Goal: Transaction & Acquisition: Purchase product/service

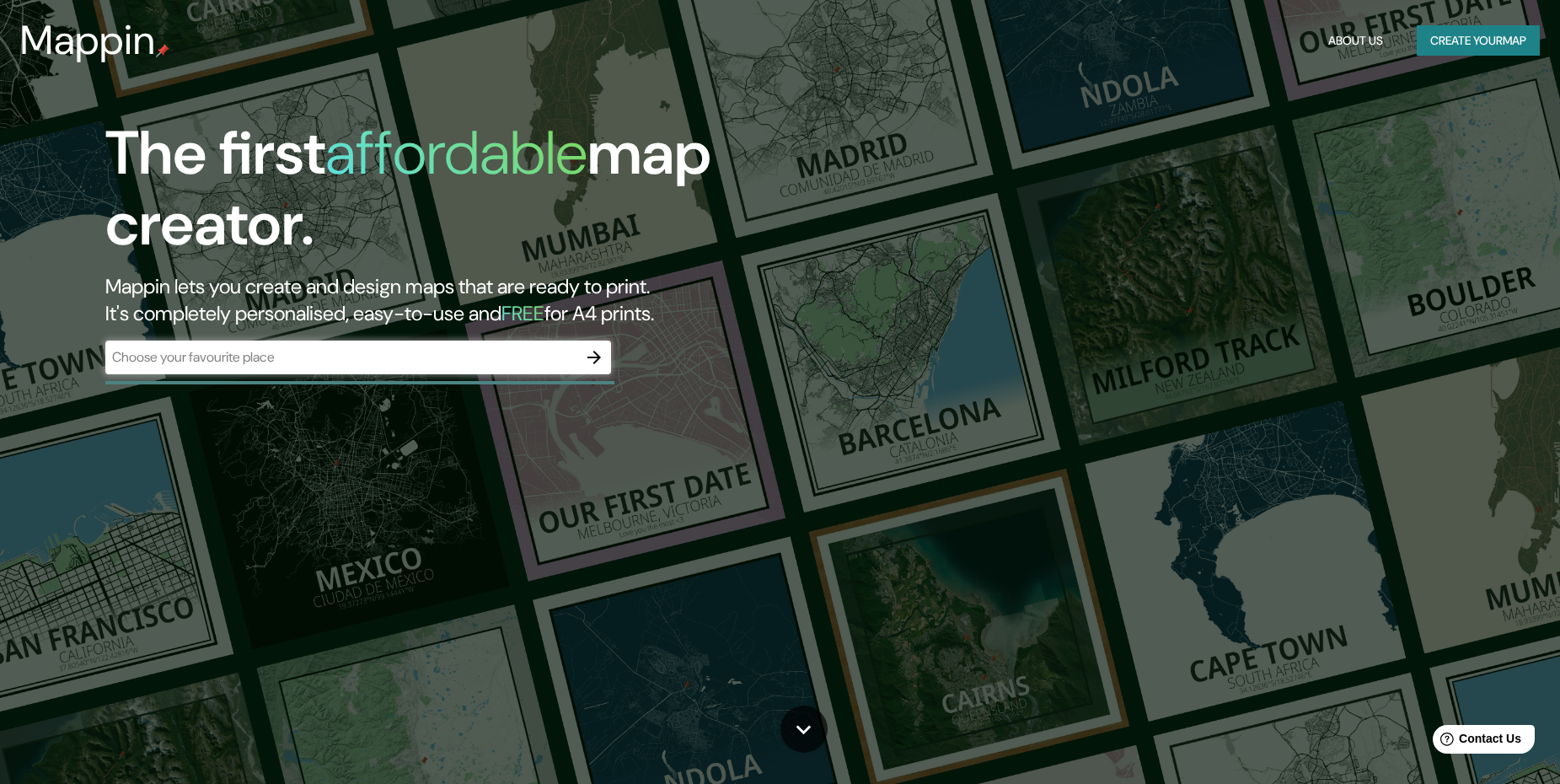
click at [359, 344] on div "​" at bounding box center [358, 358] width 505 height 34
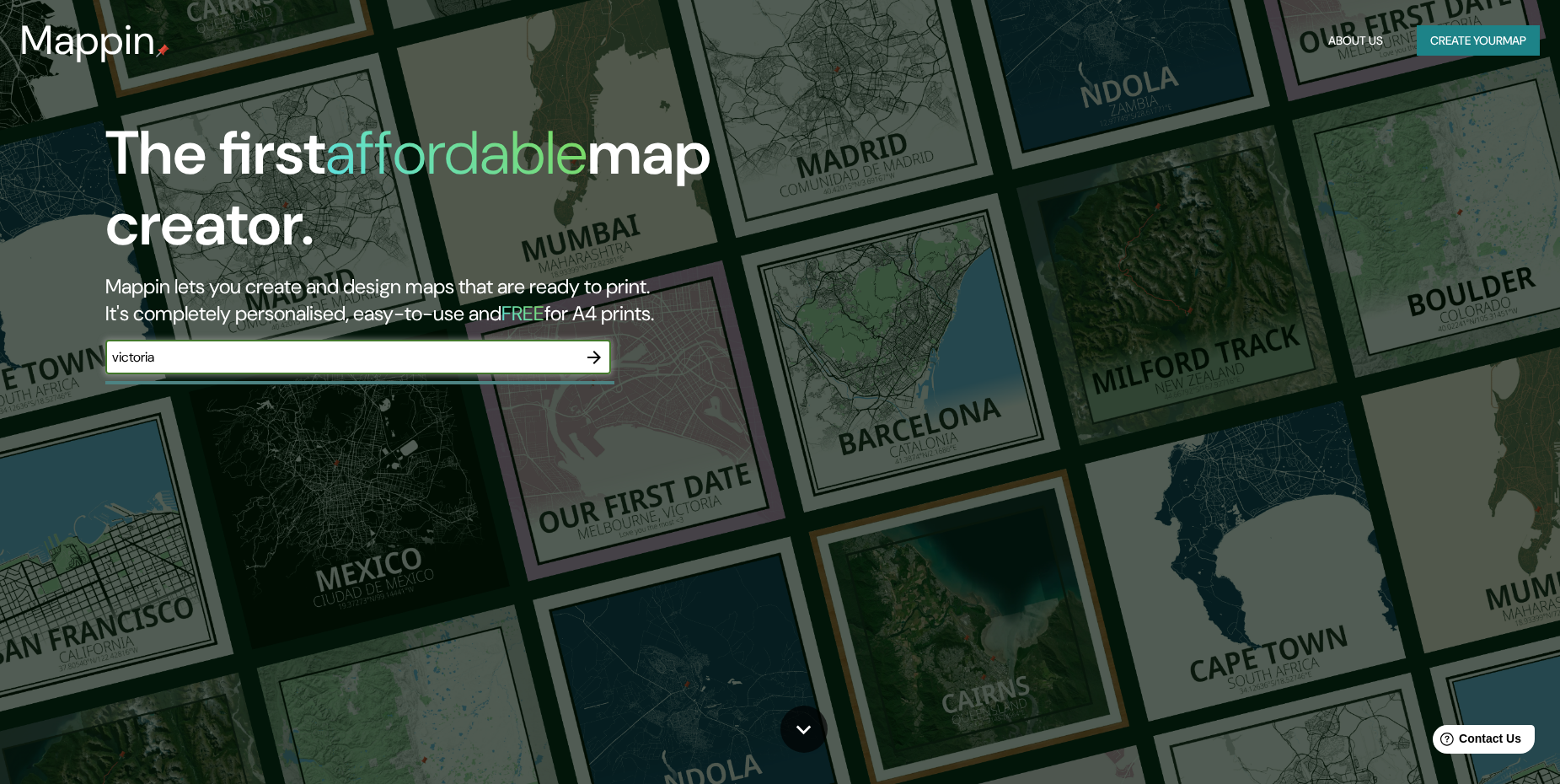
type input "victoria"
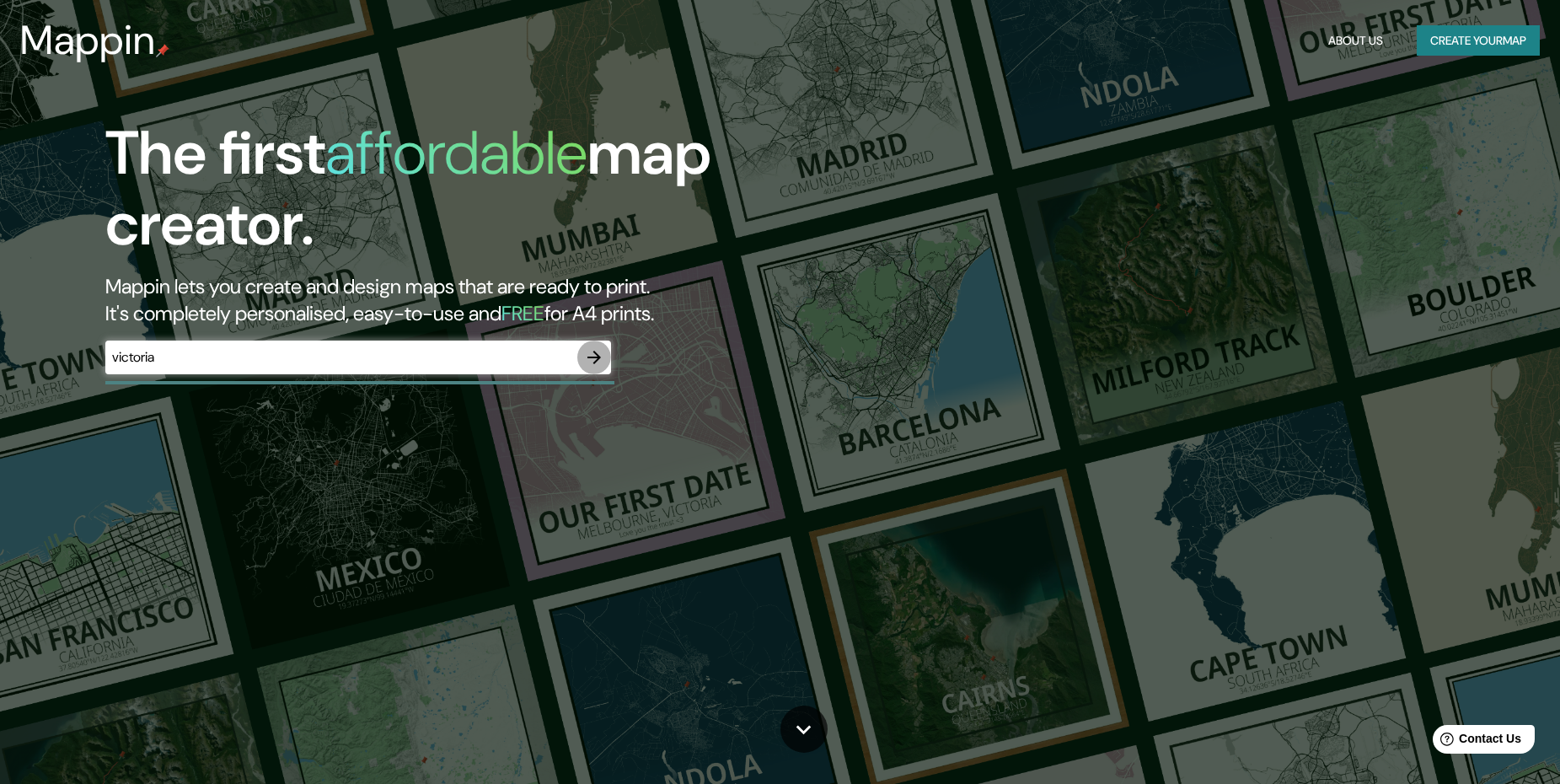
click at [587, 372] on button "button" at bounding box center [594, 358] width 34 height 34
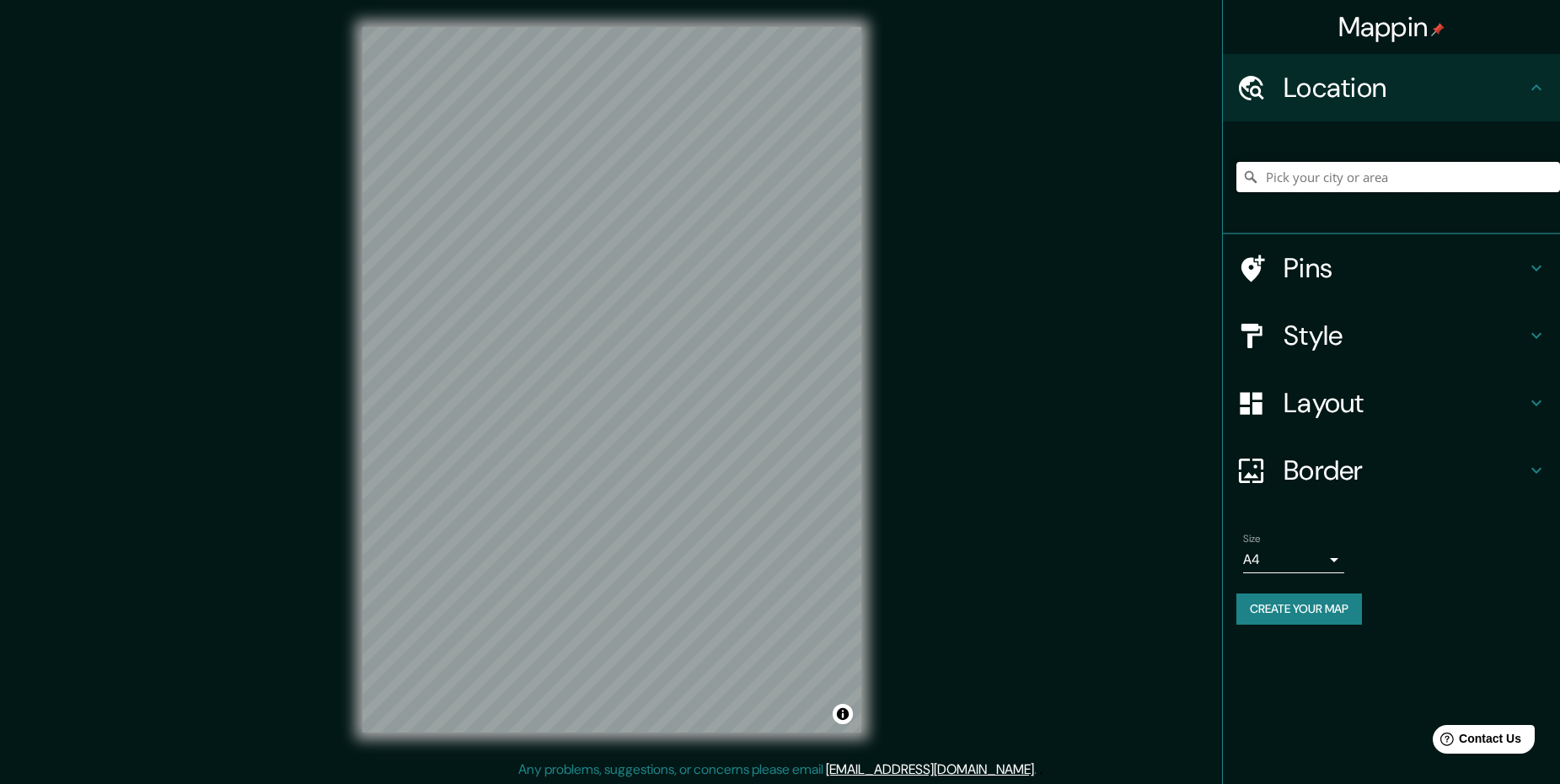
click at [1402, 181] on input "Pick your city or area" at bounding box center [1398, 177] width 324 height 30
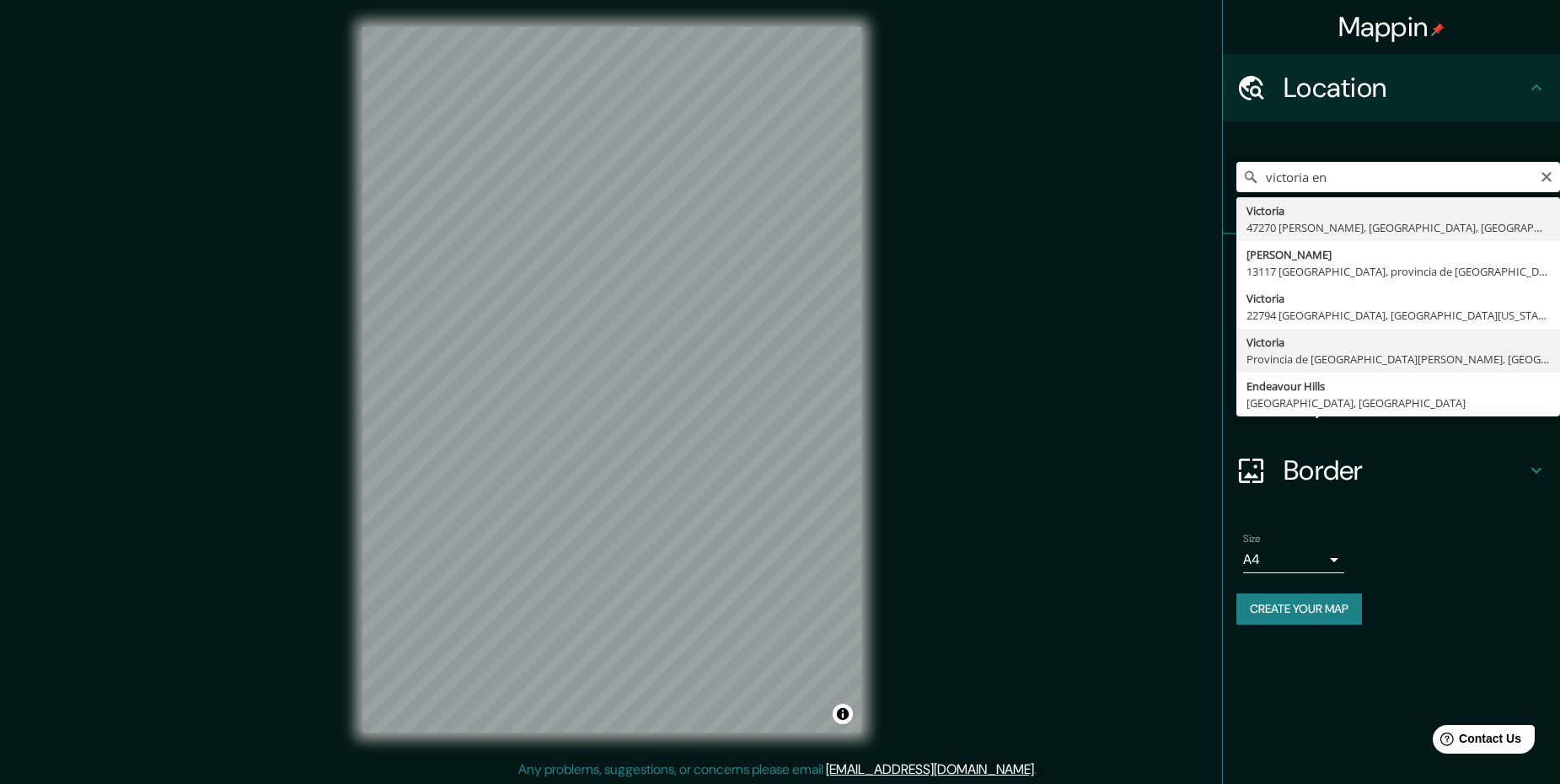
type input "[GEOGRAPHIC_DATA], [GEOGRAPHIC_DATA][PERSON_NAME], [GEOGRAPHIC_DATA]"
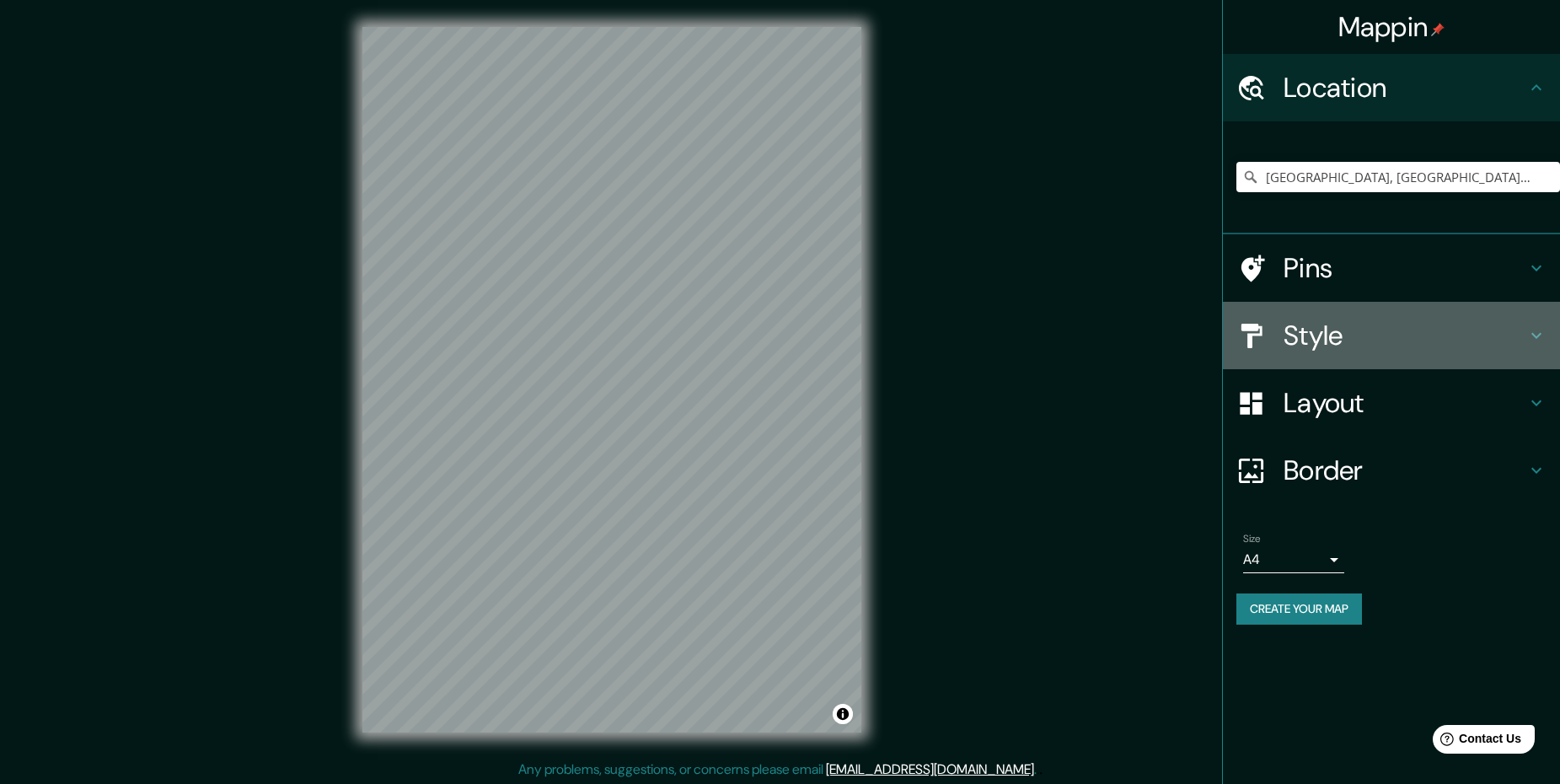
click at [1363, 322] on h4 "Style" at bounding box center [1404, 335] width 243 height 34
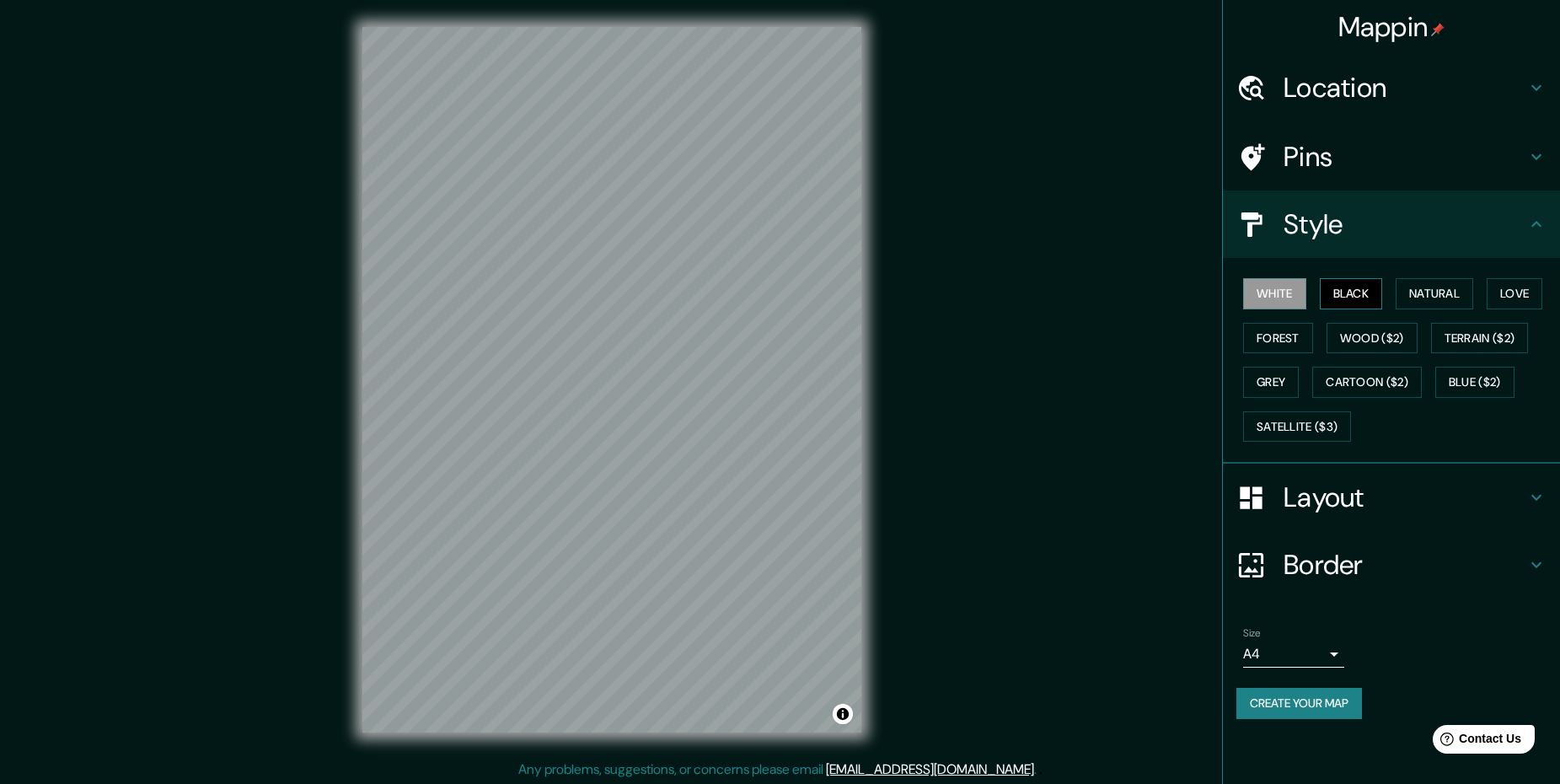
click at [1362, 296] on button "Black" at bounding box center [1351, 293] width 63 height 31
click at [1286, 293] on button "White" at bounding box center [1274, 293] width 63 height 31
click at [1414, 286] on button "Natural" at bounding box center [1434, 293] width 77 height 31
click at [1271, 302] on button "White" at bounding box center [1274, 293] width 63 height 31
click at [1279, 378] on button "Grey" at bounding box center [1271, 382] width 55 height 31
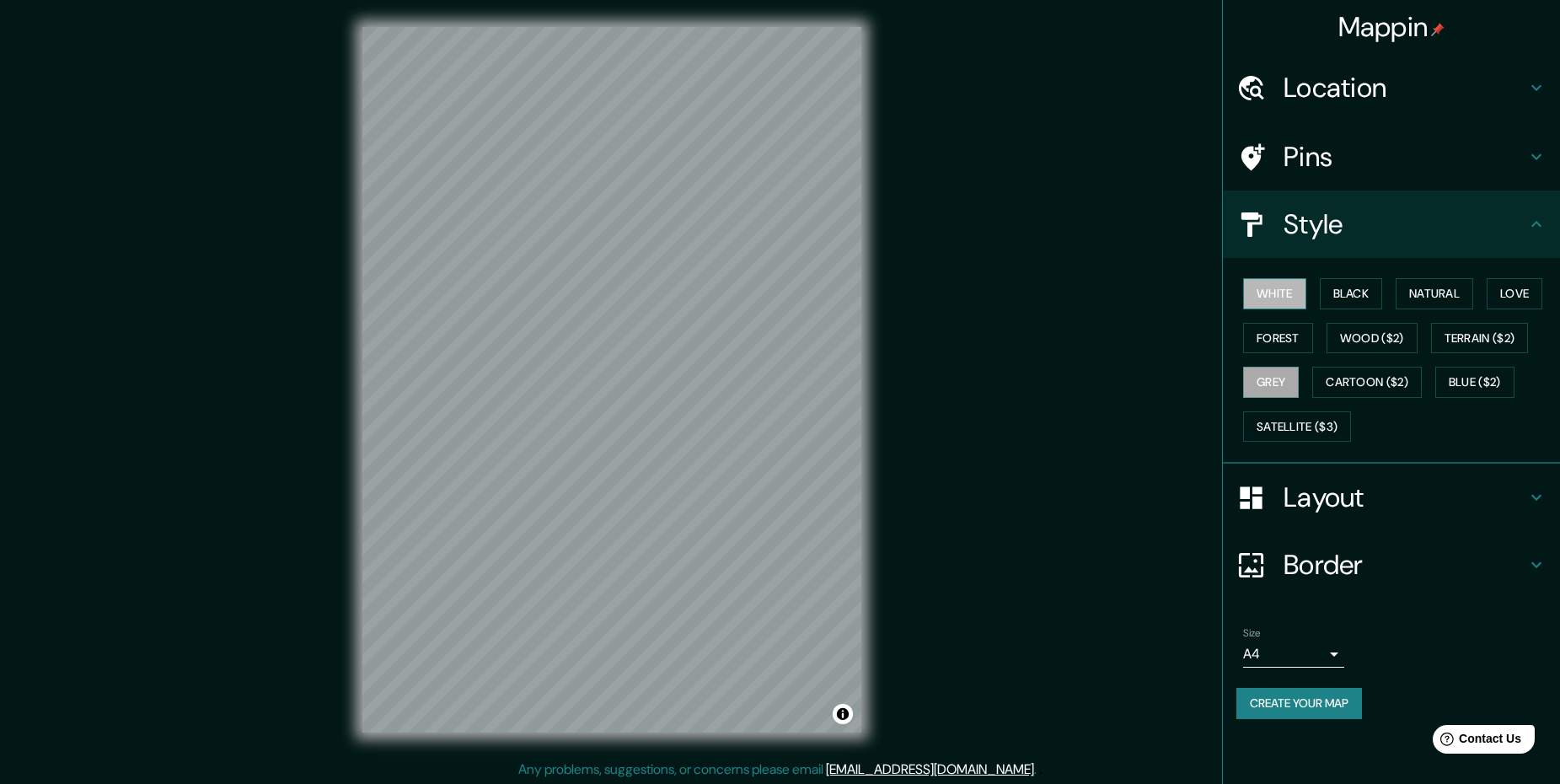
click at [1280, 287] on button "White" at bounding box center [1274, 293] width 63 height 31
click at [1311, 425] on button "Satellite ($3)" at bounding box center [1297, 426] width 108 height 31
click at [1289, 296] on button "White" at bounding box center [1274, 293] width 63 height 31
click at [1332, 168] on h4 "Pins" at bounding box center [1404, 157] width 243 height 34
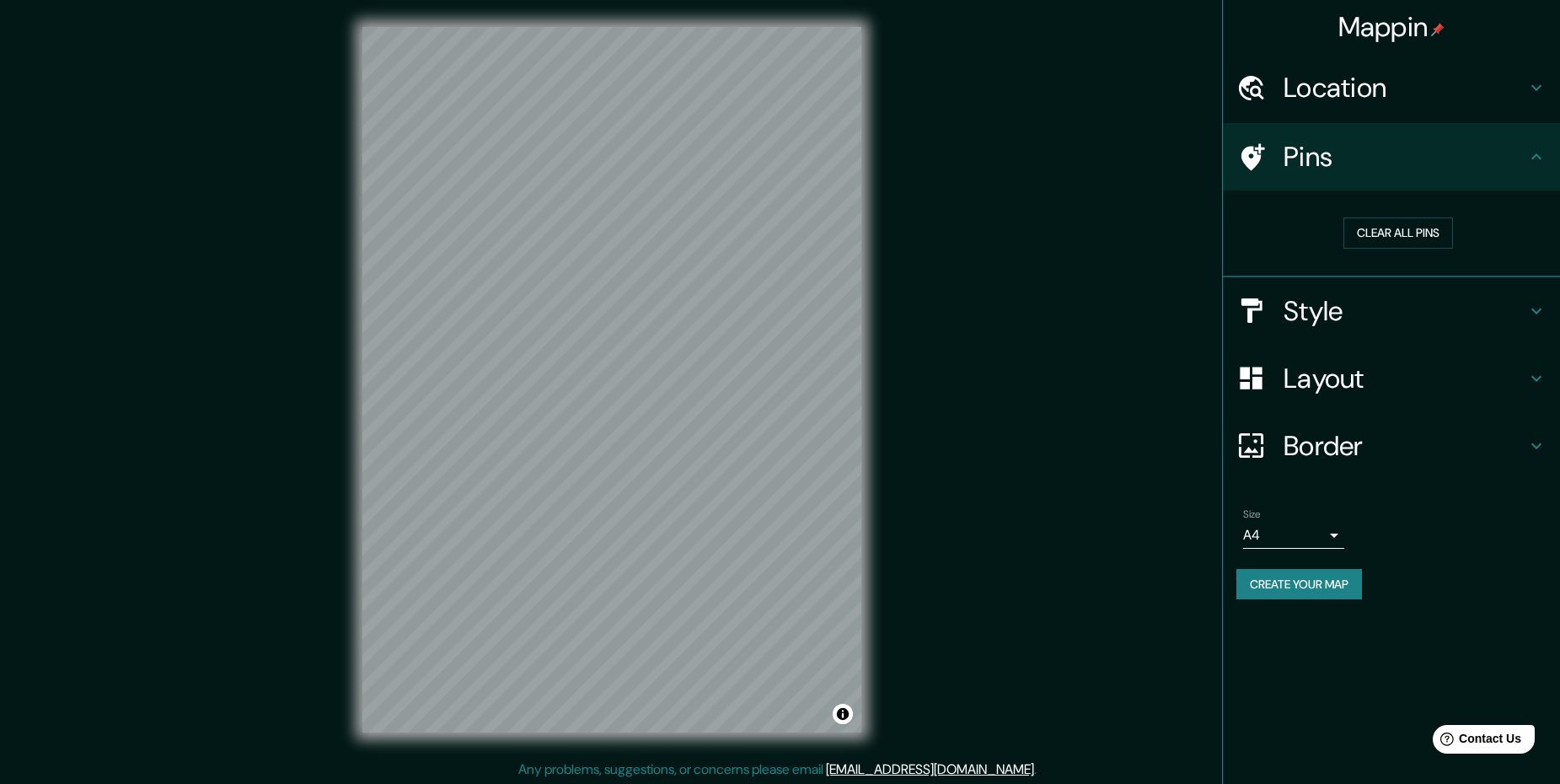
click at [1341, 382] on h4 "Layout" at bounding box center [1404, 378] width 243 height 34
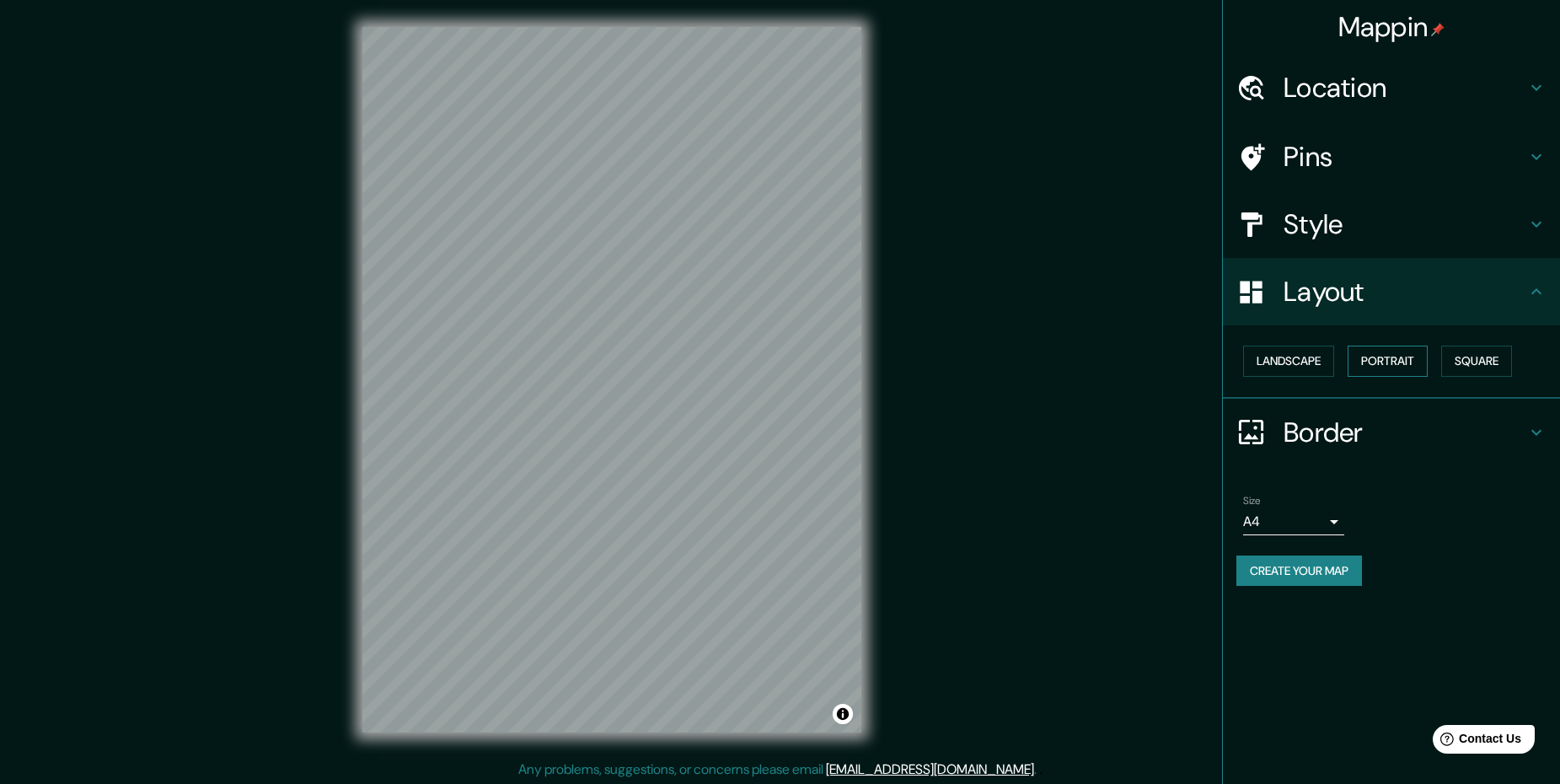
click at [1402, 360] on button "Portrait" at bounding box center [1387, 360] width 80 height 31
click at [1464, 357] on button "Square" at bounding box center [1476, 360] width 71 height 31
